Goal: Register for event/course

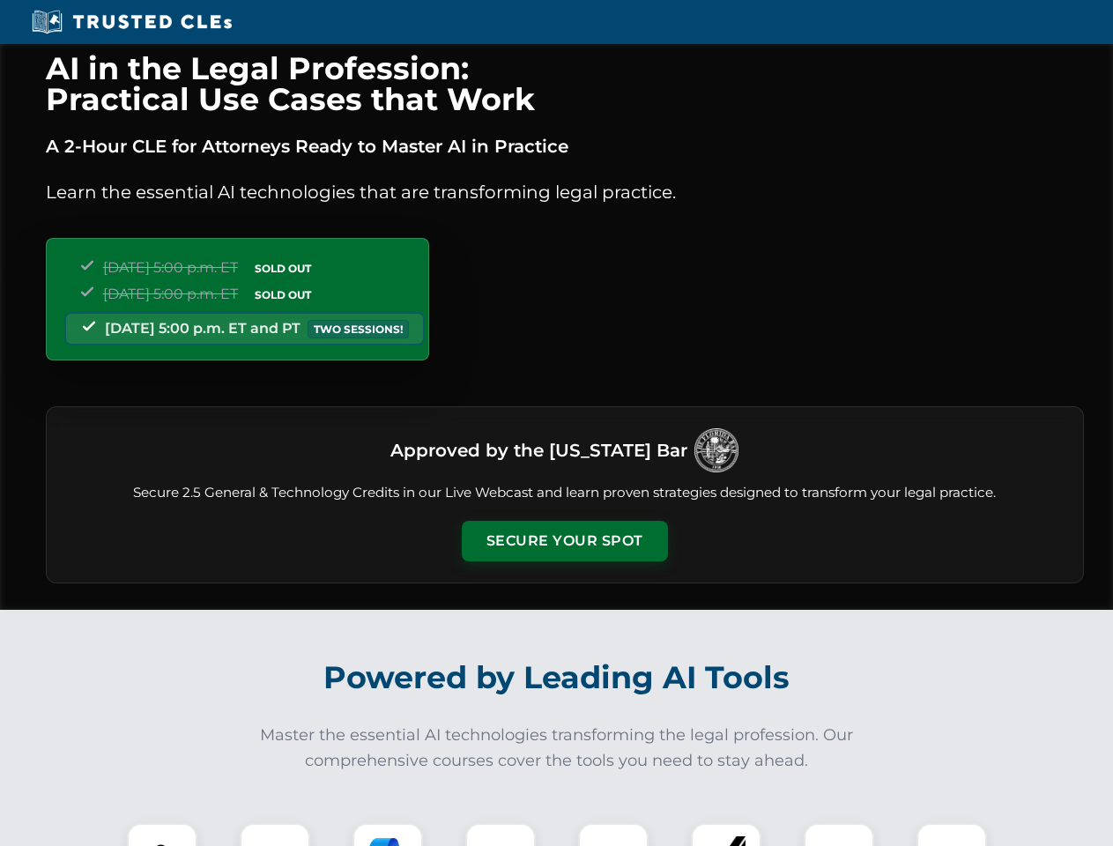
click at [564, 541] on button "Secure Your Spot" at bounding box center [565, 541] width 206 height 41
click at [162, 834] on img at bounding box center [162, 857] width 51 height 51
